Goal: Check status: Check status

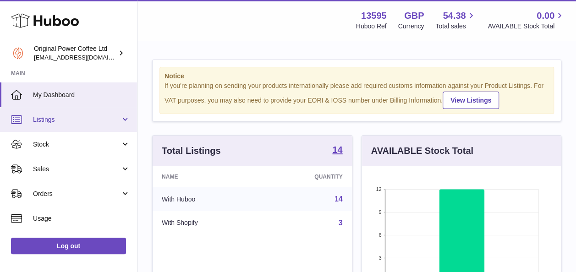
click at [67, 121] on span "Listings" at bounding box center [76, 119] width 87 height 9
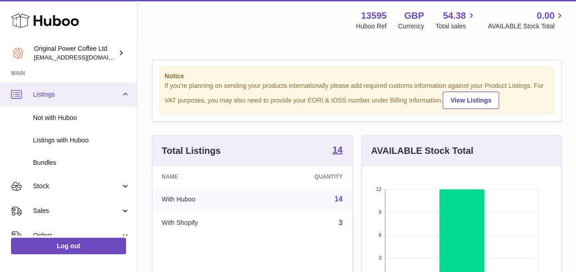
scroll to position [25, 0]
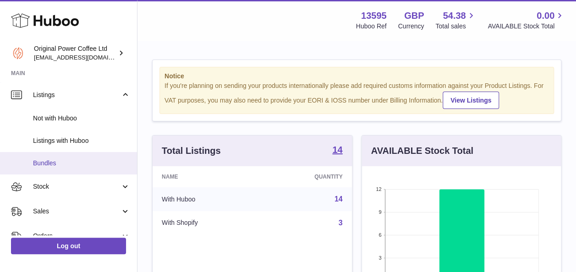
click at [66, 166] on span "Bundles" at bounding box center [81, 163] width 97 height 9
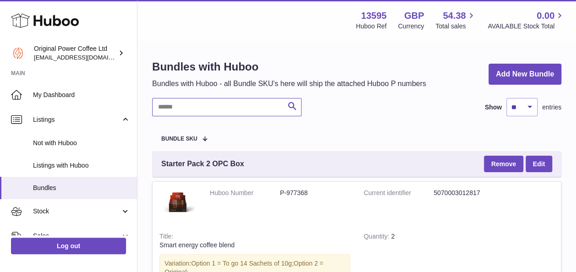
click at [216, 109] on input "text" at bounding box center [226, 107] width 149 height 18
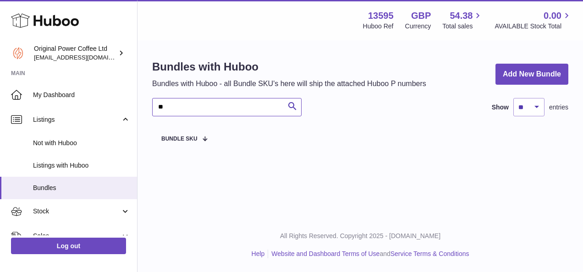
type input "*"
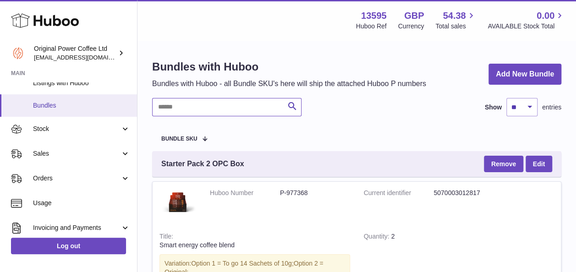
scroll to position [83, 0]
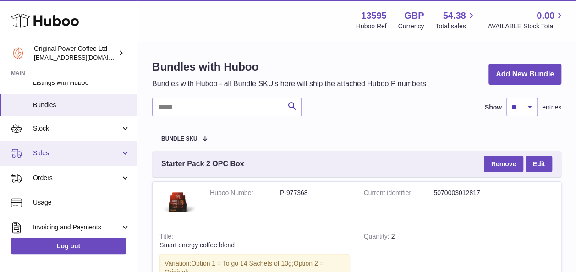
click at [71, 154] on span "Sales" at bounding box center [76, 153] width 87 height 9
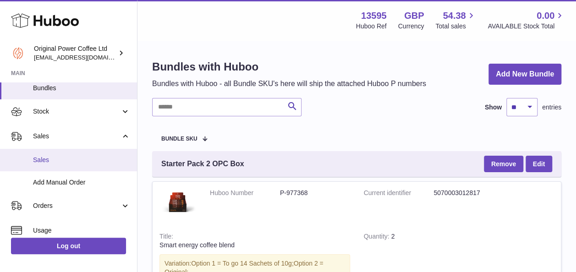
scroll to position [99, 0]
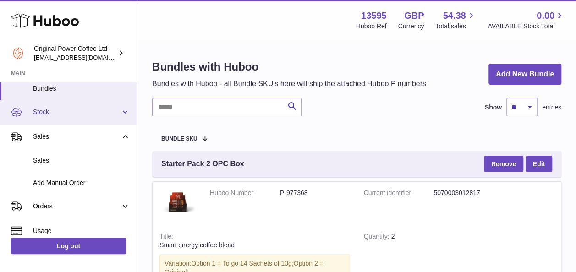
click at [69, 115] on span "Stock" at bounding box center [76, 112] width 87 height 9
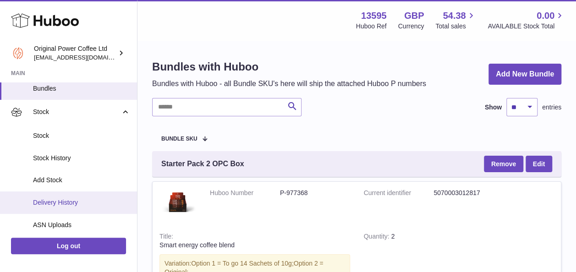
click at [78, 203] on span "Delivery History" at bounding box center [81, 202] width 97 height 9
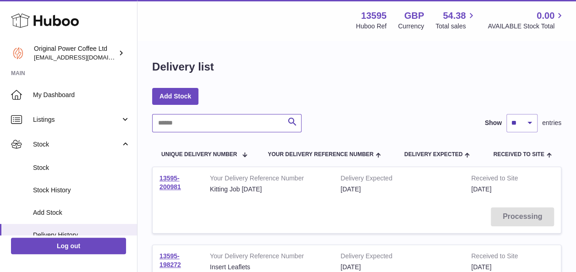
click at [191, 122] on input "text" at bounding box center [226, 123] width 149 height 18
paste input "**********"
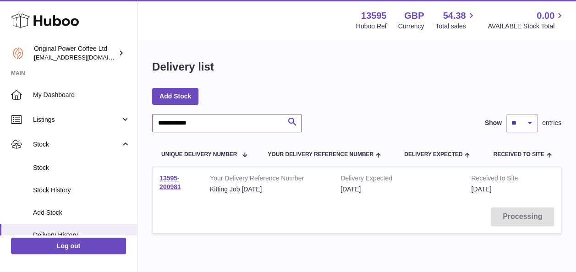
click at [164, 122] on input "**********" at bounding box center [226, 123] width 149 height 18
type input "**********"
click at [166, 180] on link "13595-200981" at bounding box center [170, 183] width 22 height 16
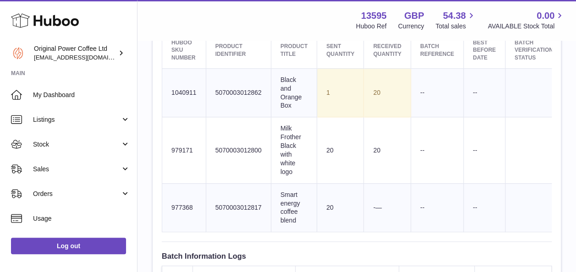
scroll to position [379, 0]
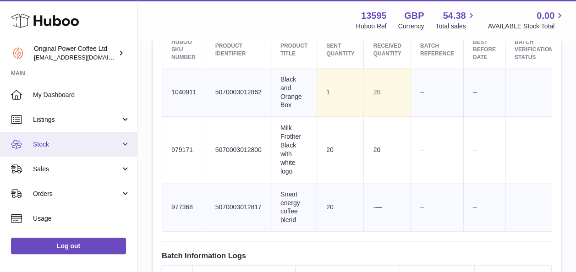
click at [73, 144] on span "Stock" at bounding box center [76, 144] width 87 height 9
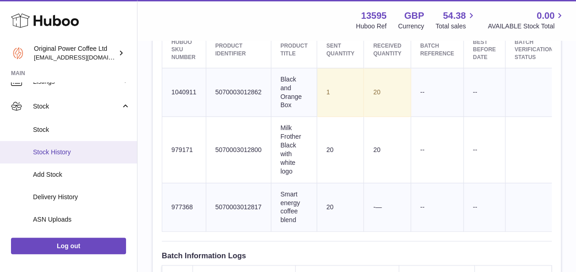
scroll to position [0, 0]
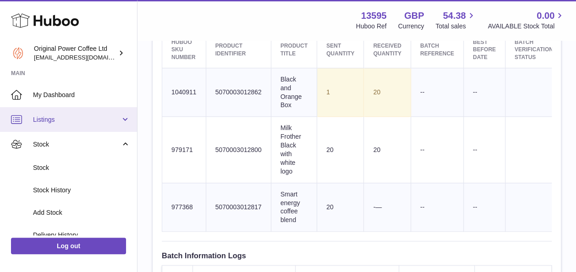
click at [89, 126] on link "Listings" at bounding box center [68, 119] width 137 height 25
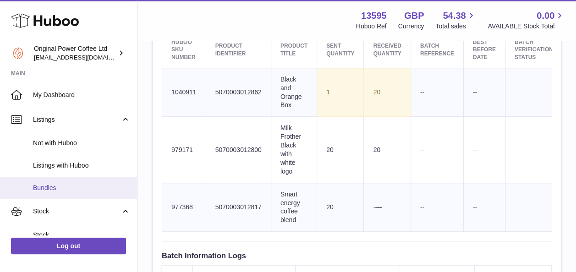
click at [76, 177] on link "Bundles" at bounding box center [68, 188] width 137 height 22
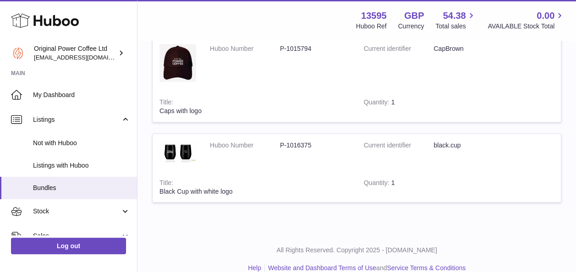
scroll to position [2548, 0]
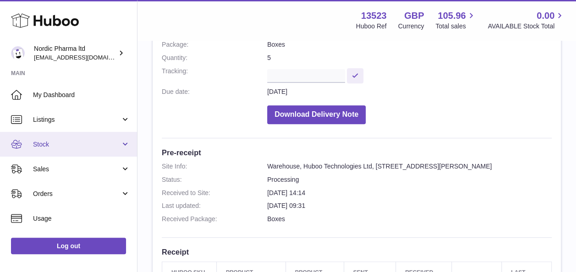
scroll to position [129, 0]
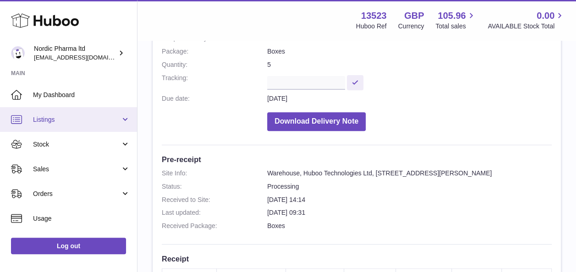
click at [55, 120] on span "Listings" at bounding box center [76, 119] width 87 height 9
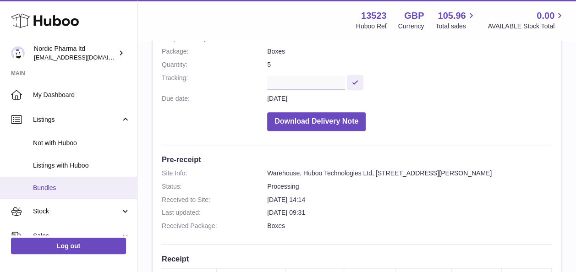
click at [48, 192] on link "Bundles" at bounding box center [68, 188] width 137 height 22
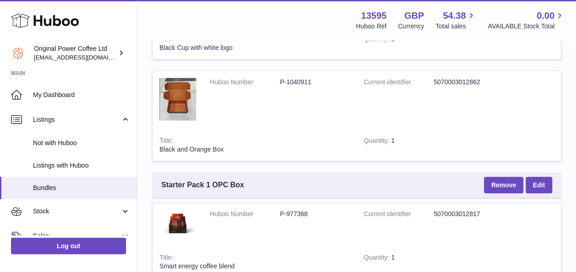
scroll to position [423, 0]
